Goal: Entertainment & Leisure: Consume media (video, audio)

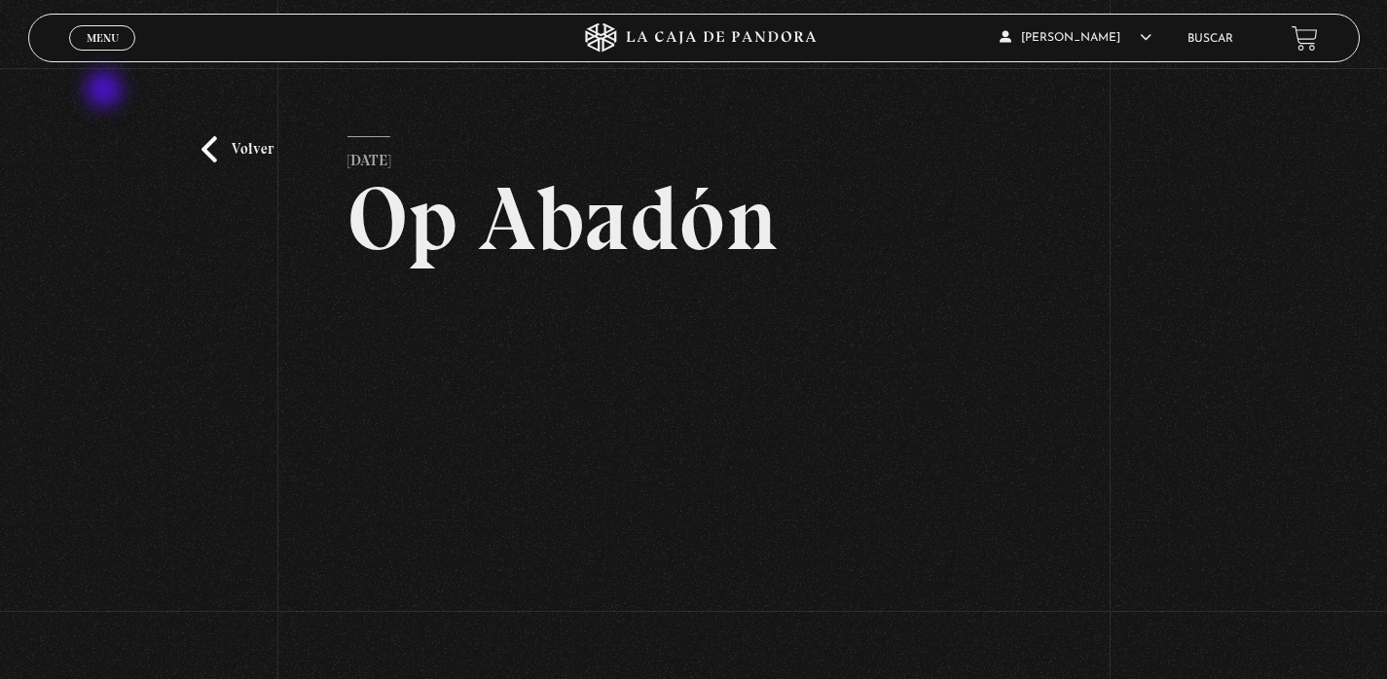
scroll to position [92, 0]
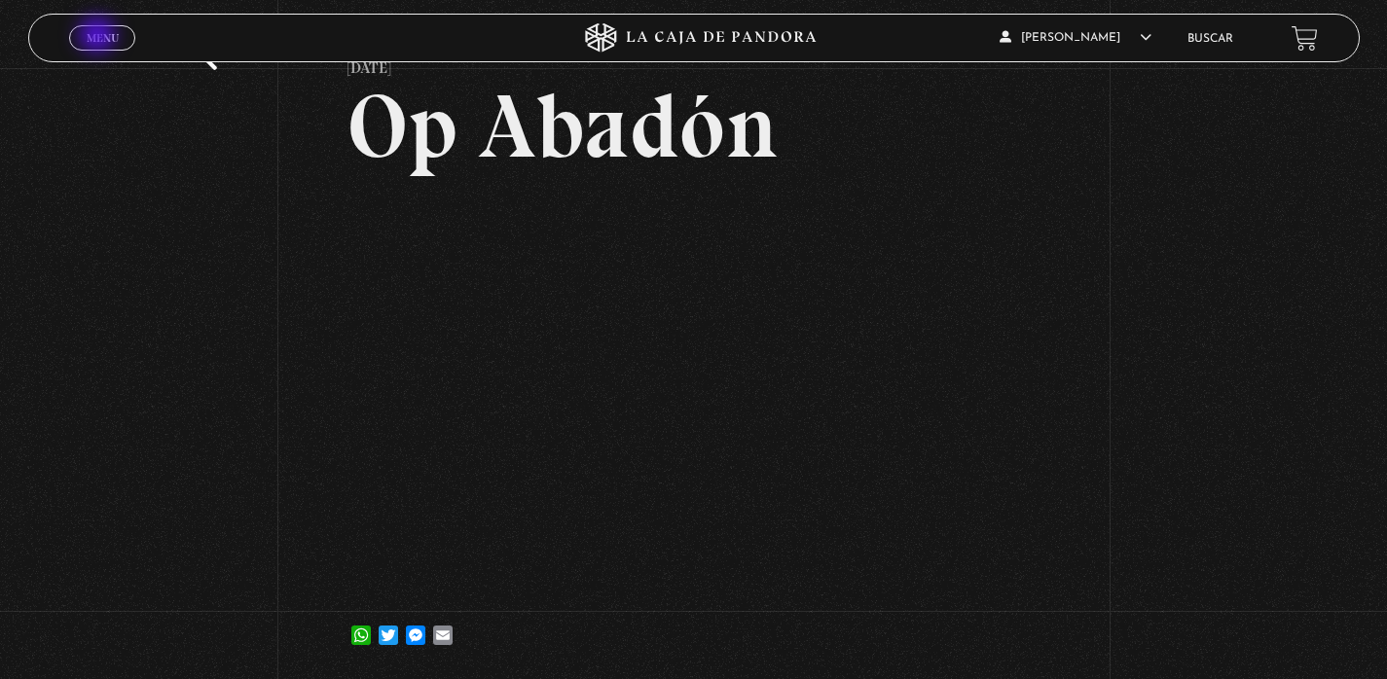
click at [99, 37] on span "Menu" at bounding box center [103, 38] width 32 height 12
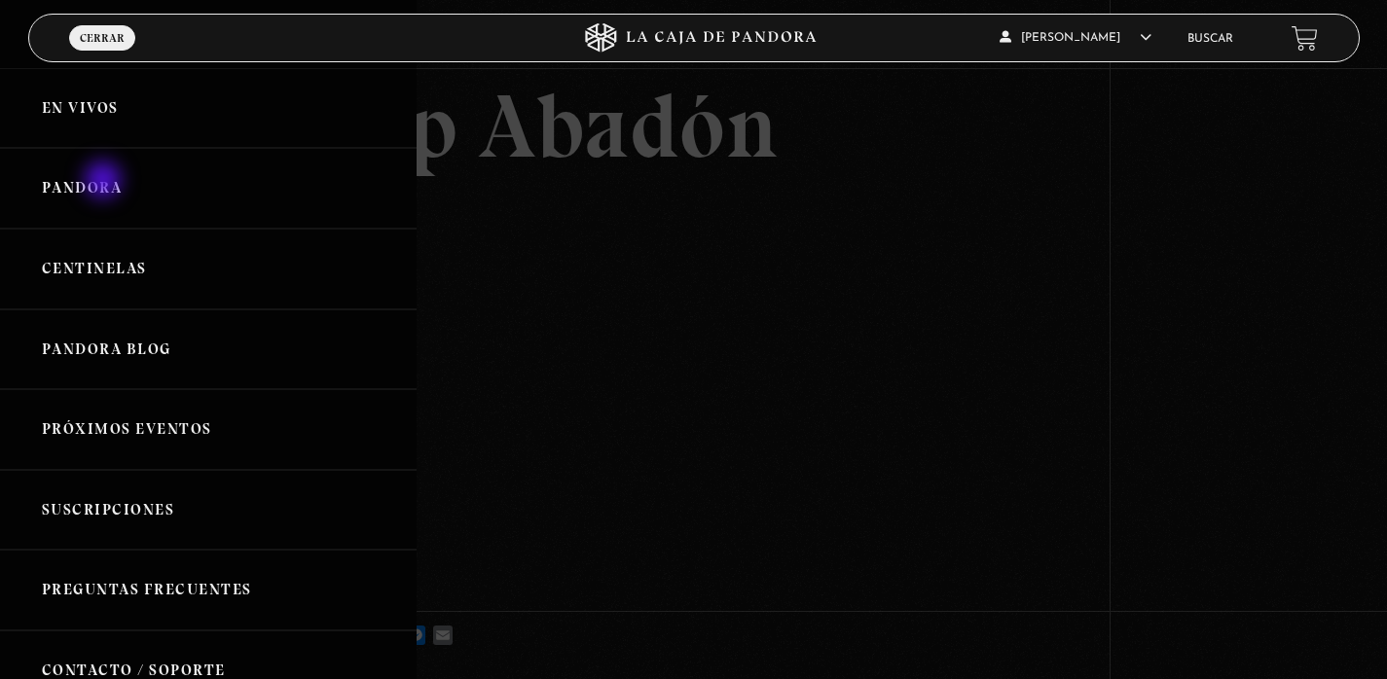
click at [105, 182] on link "Pandora" at bounding box center [208, 188] width 417 height 81
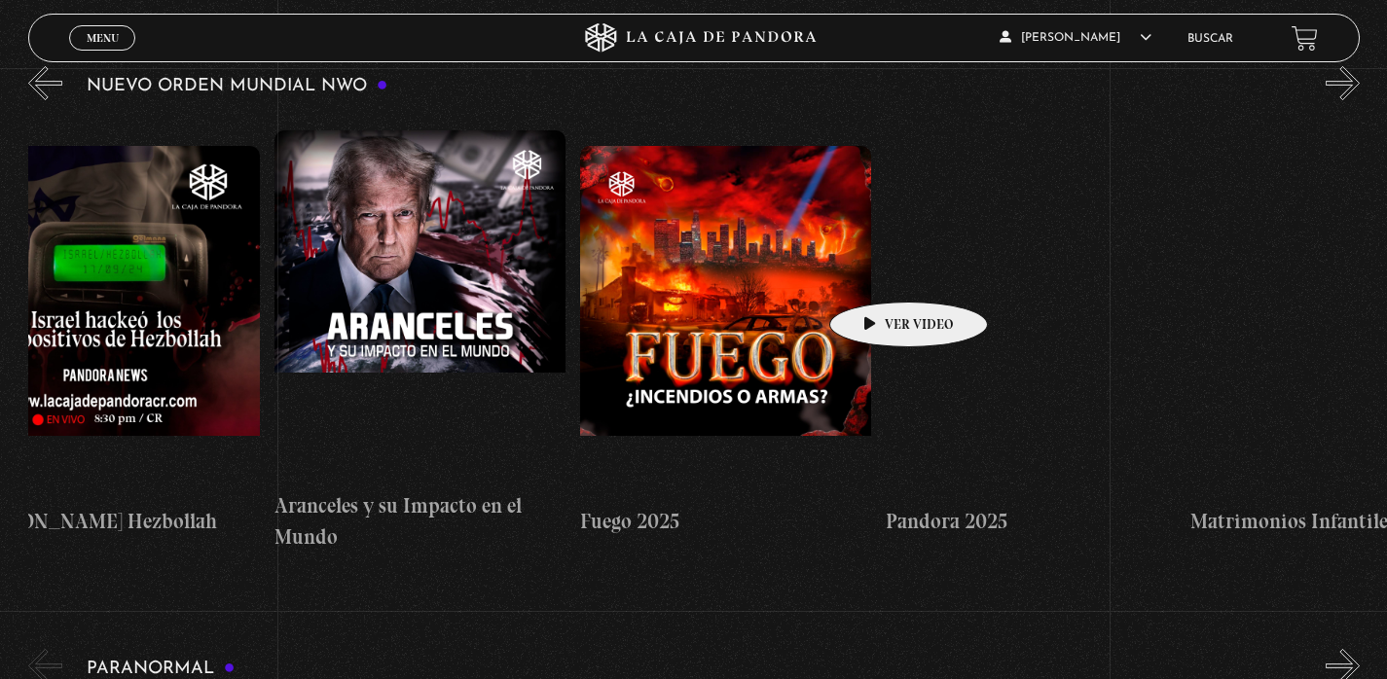
scroll to position [0, 1899]
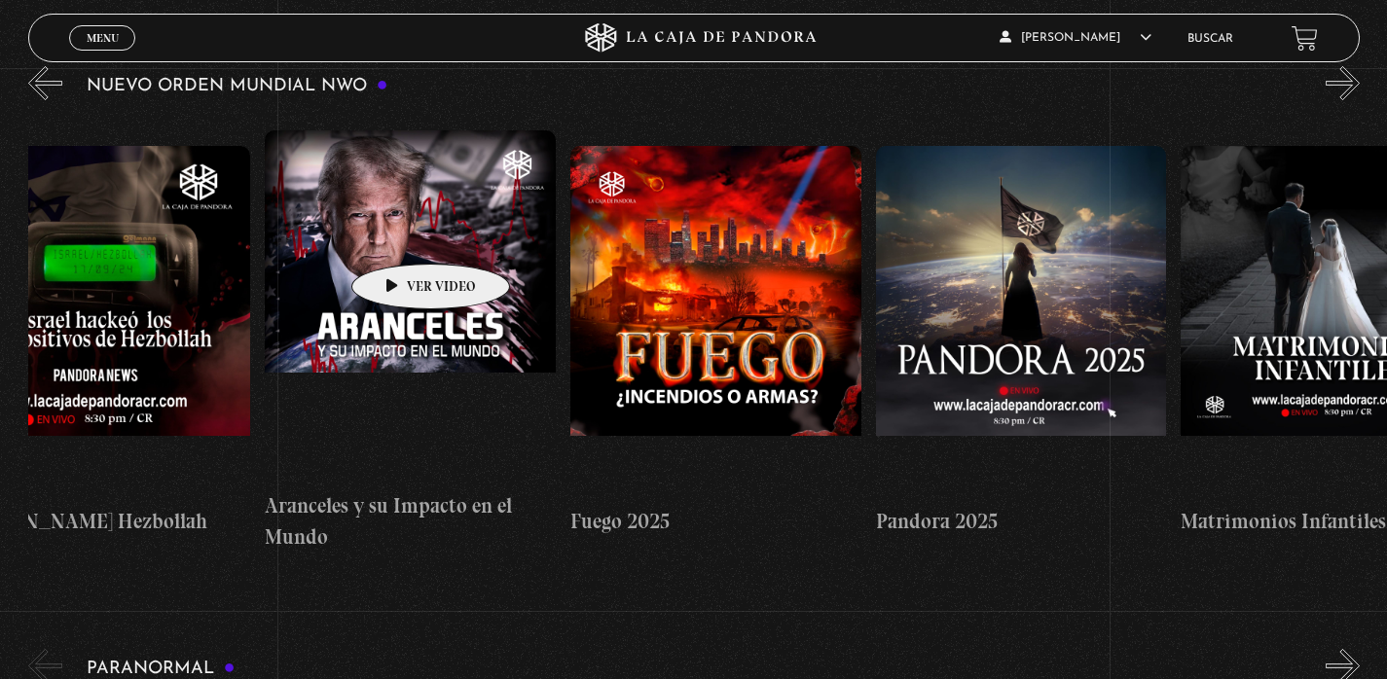
click at [400, 236] on figure at bounding box center [410, 305] width 291 height 350
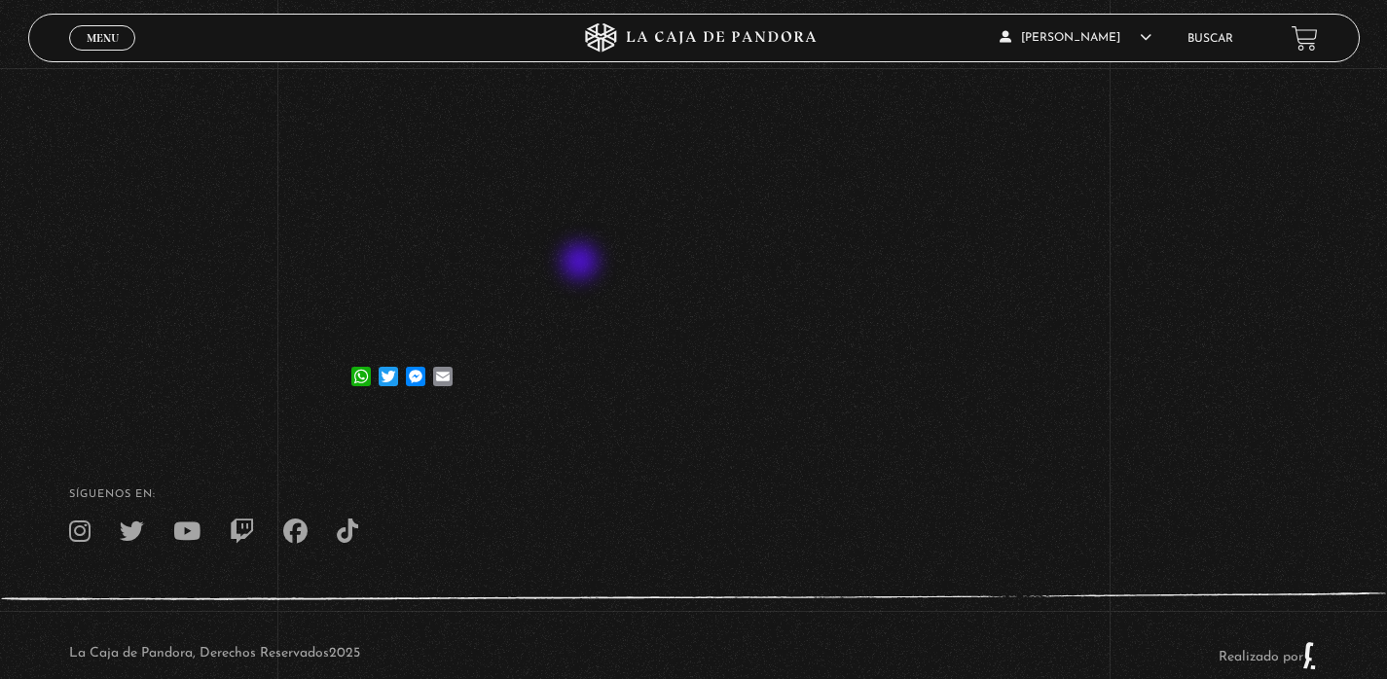
scroll to position [417, 0]
